Goal: Information Seeking & Learning: Find specific fact

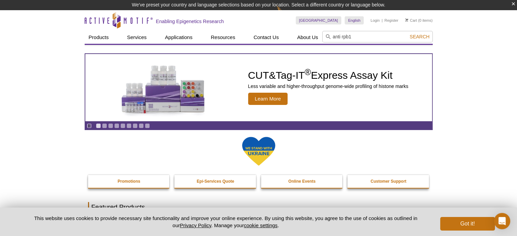
type input "anti rpb1"
click at [407, 34] on button "Search" at bounding box center [419, 37] width 24 height 6
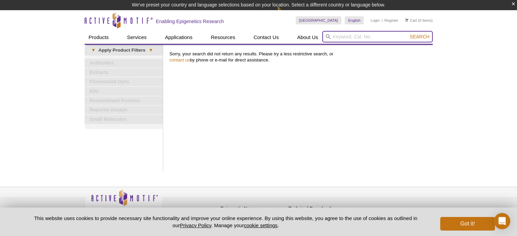
click at [338, 39] on input "search" at bounding box center [377, 37] width 110 height 12
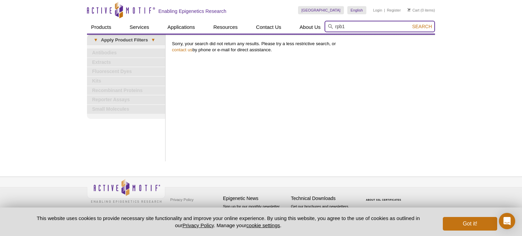
type input "rpb1"
click at [410, 23] on button "Search" at bounding box center [422, 26] width 24 height 6
click at [414, 28] on span "Search" at bounding box center [422, 26] width 20 height 5
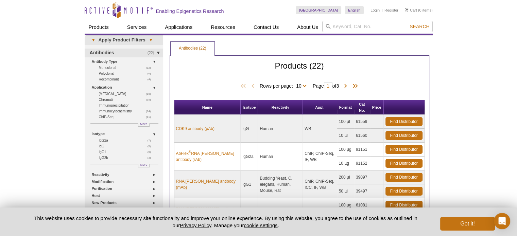
scroll to position [34, 0]
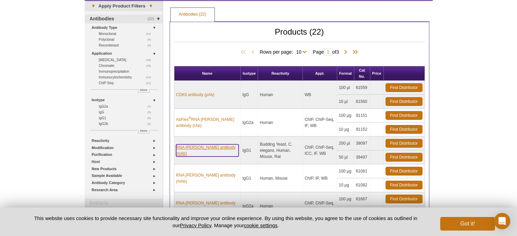
click at [210, 149] on link "RNA pol II antibody (mAb)" at bounding box center [207, 150] width 63 height 12
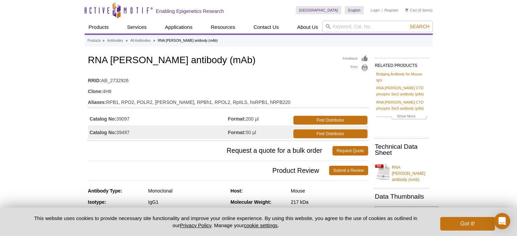
drag, startPoint x: 0, startPoint y: 0, endPoint x: 6, endPoint y: 11, distance: 12.2
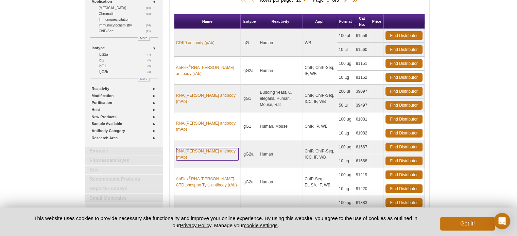
scroll to position [34, 0]
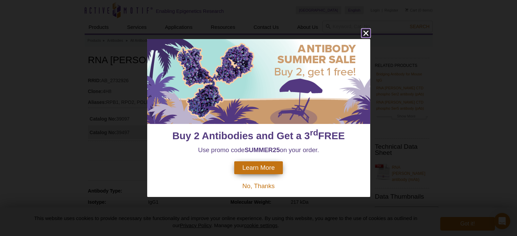
click at [368, 30] on icon "close" at bounding box center [365, 33] width 8 height 8
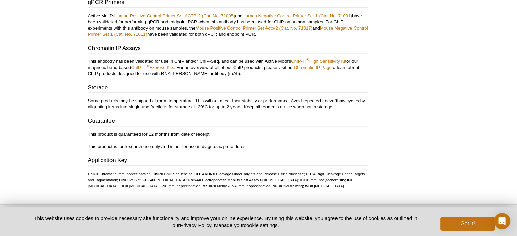
scroll to position [870, 0]
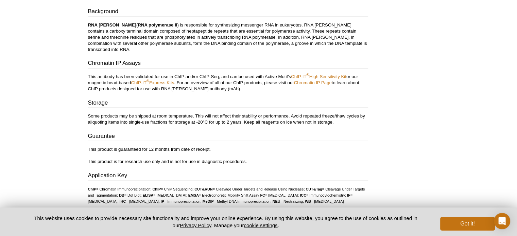
scroll to position [1368, 0]
